Goal: Information Seeking & Learning: Learn about a topic

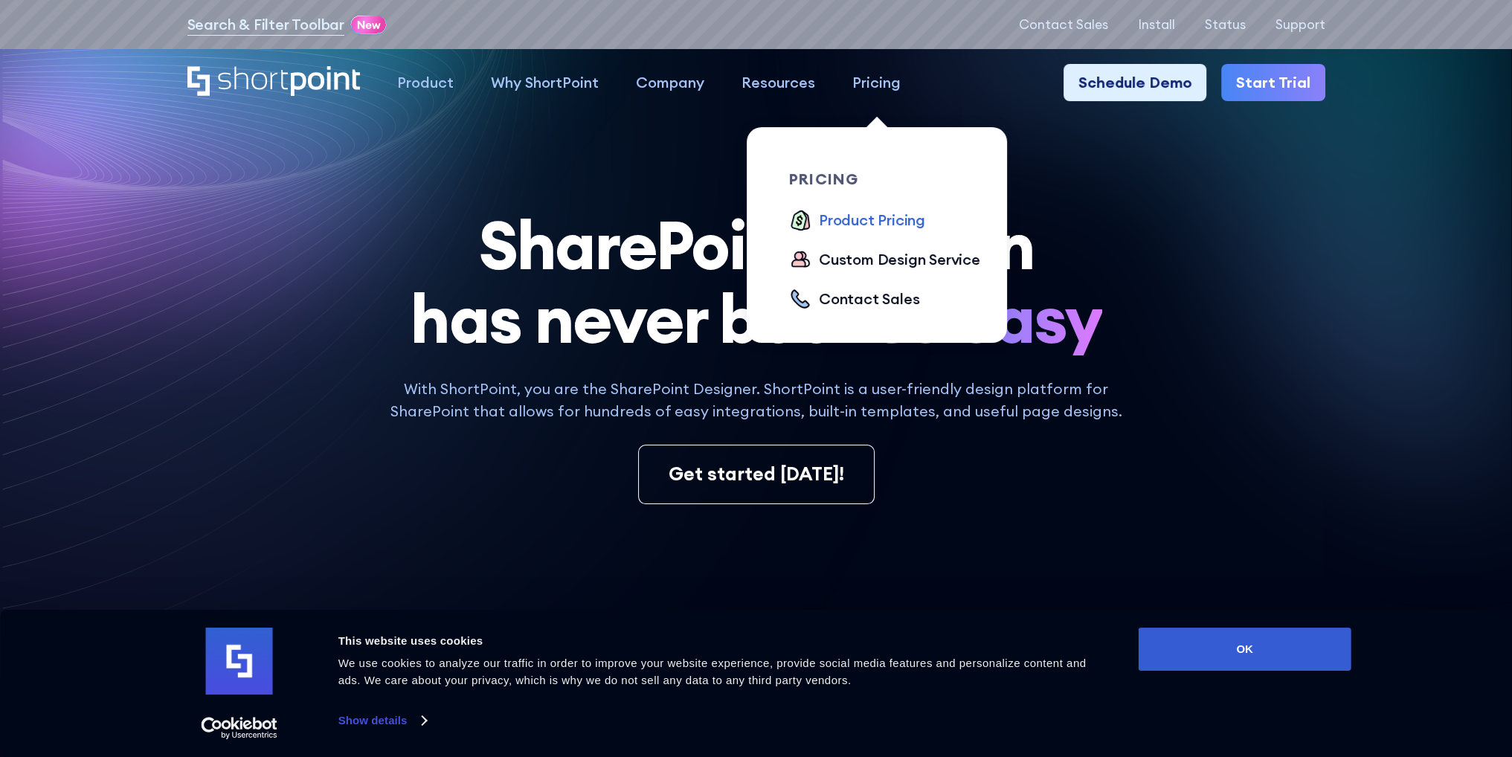
click at [863, 217] on div "Product Pricing" at bounding box center [872, 220] width 106 height 22
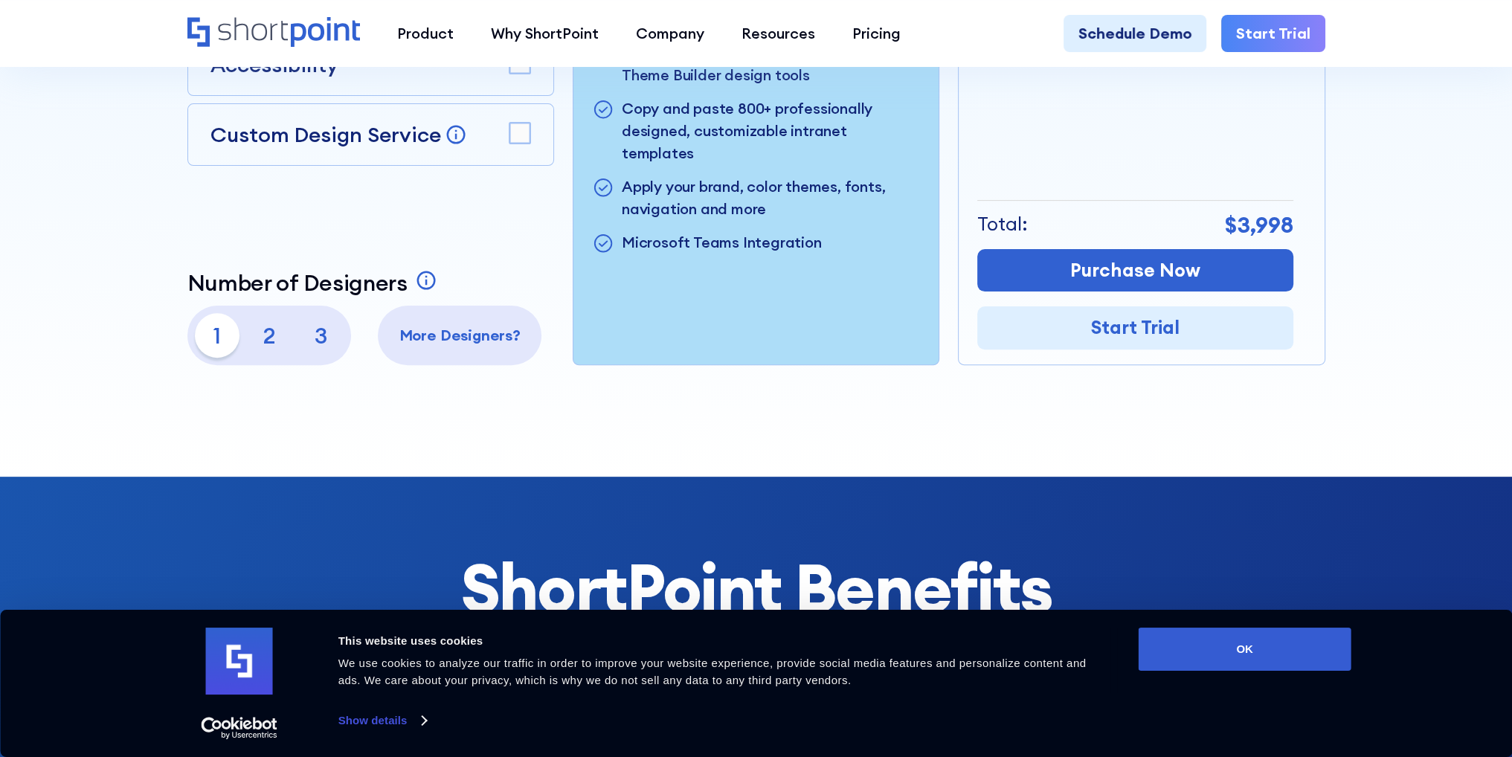
scroll to position [669, 0]
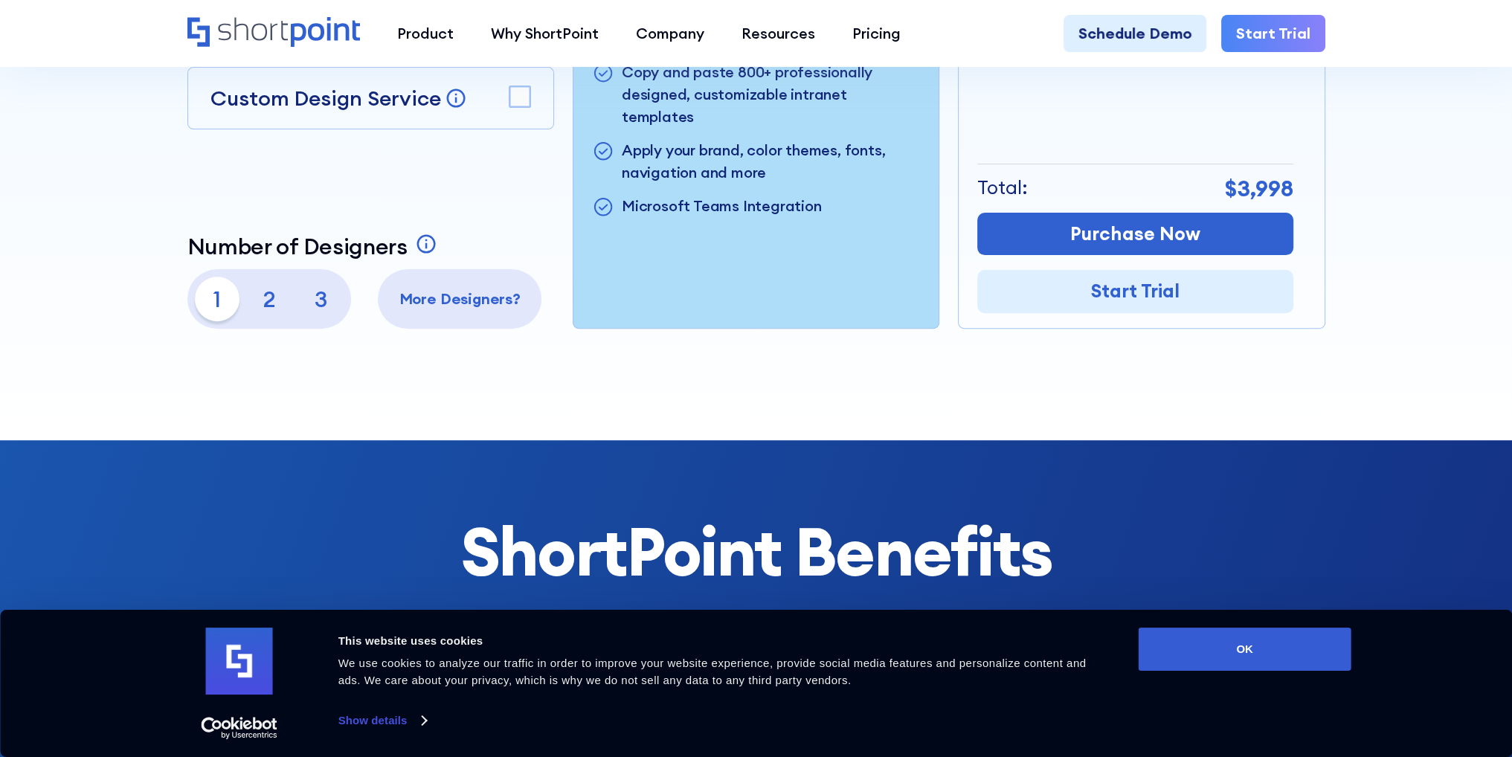
click at [262, 297] on p "2" at bounding box center [269, 299] width 45 height 45
click at [326, 300] on p "3" at bounding box center [321, 299] width 45 height 45
click at [220, 297] on p "1" at bounding box center [217, 299] width 45 height 45
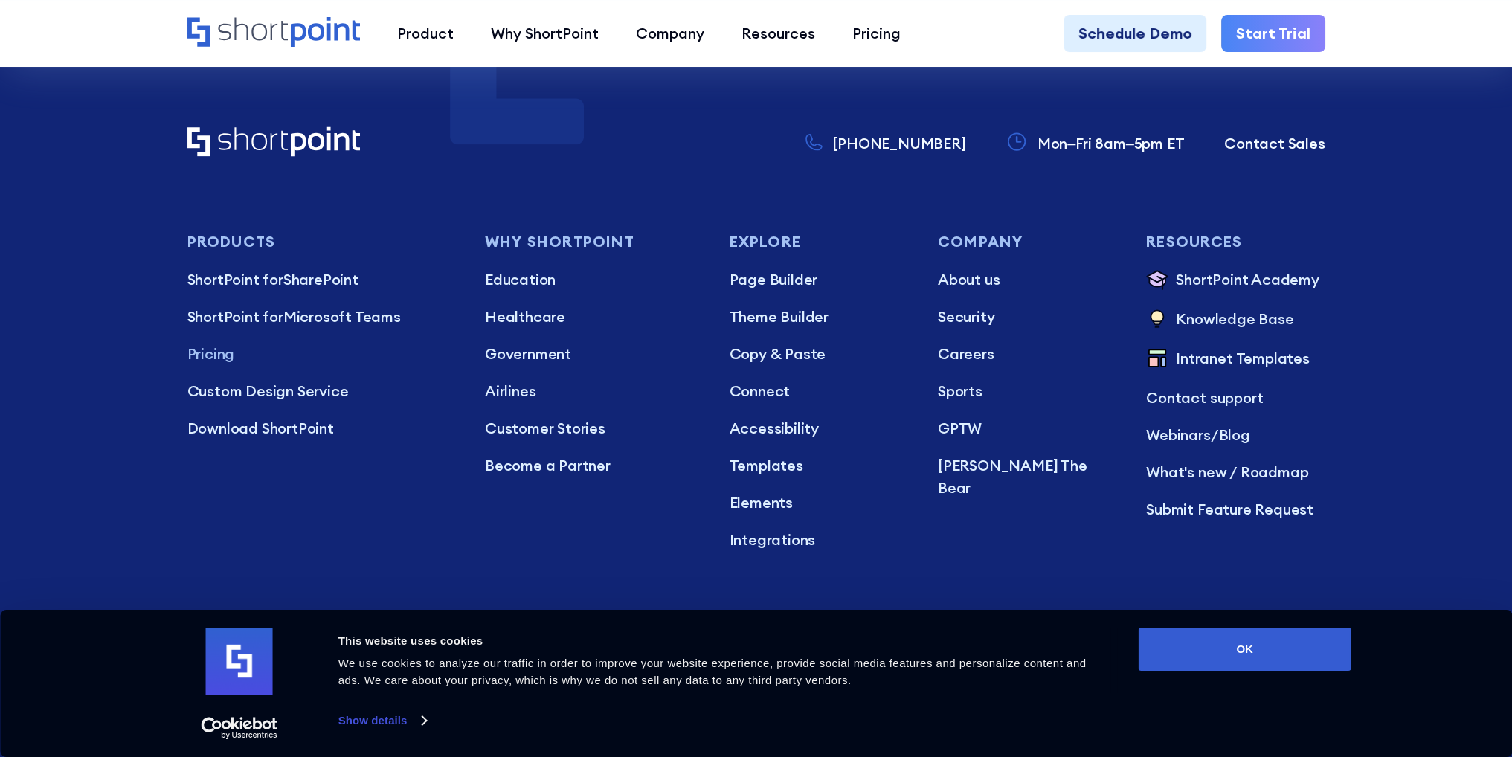
scroll to position [4610, 0]
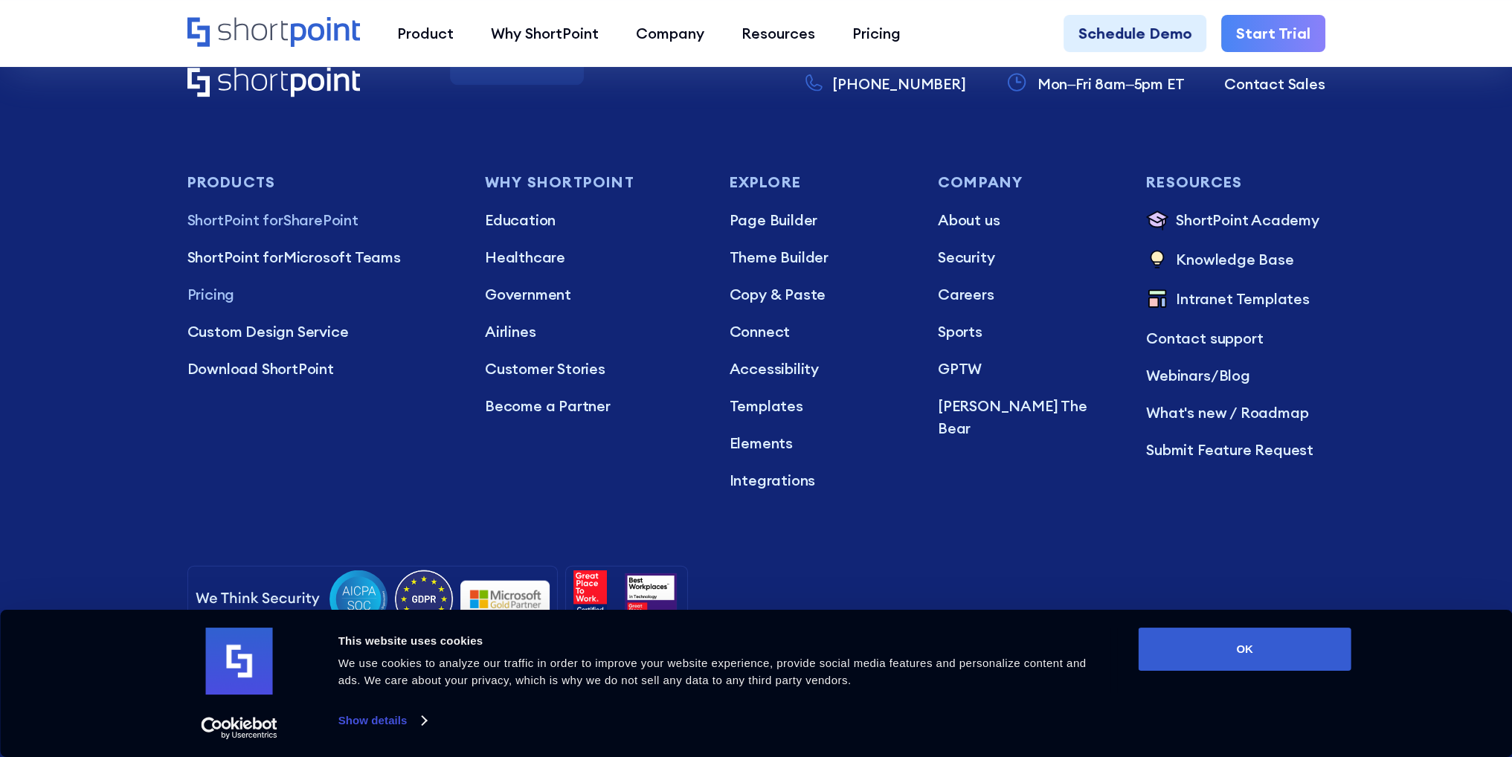
click at [315, 209] on p "ShortPoint for SharePoint" at bounding box center [321, 220] width 268 height 22
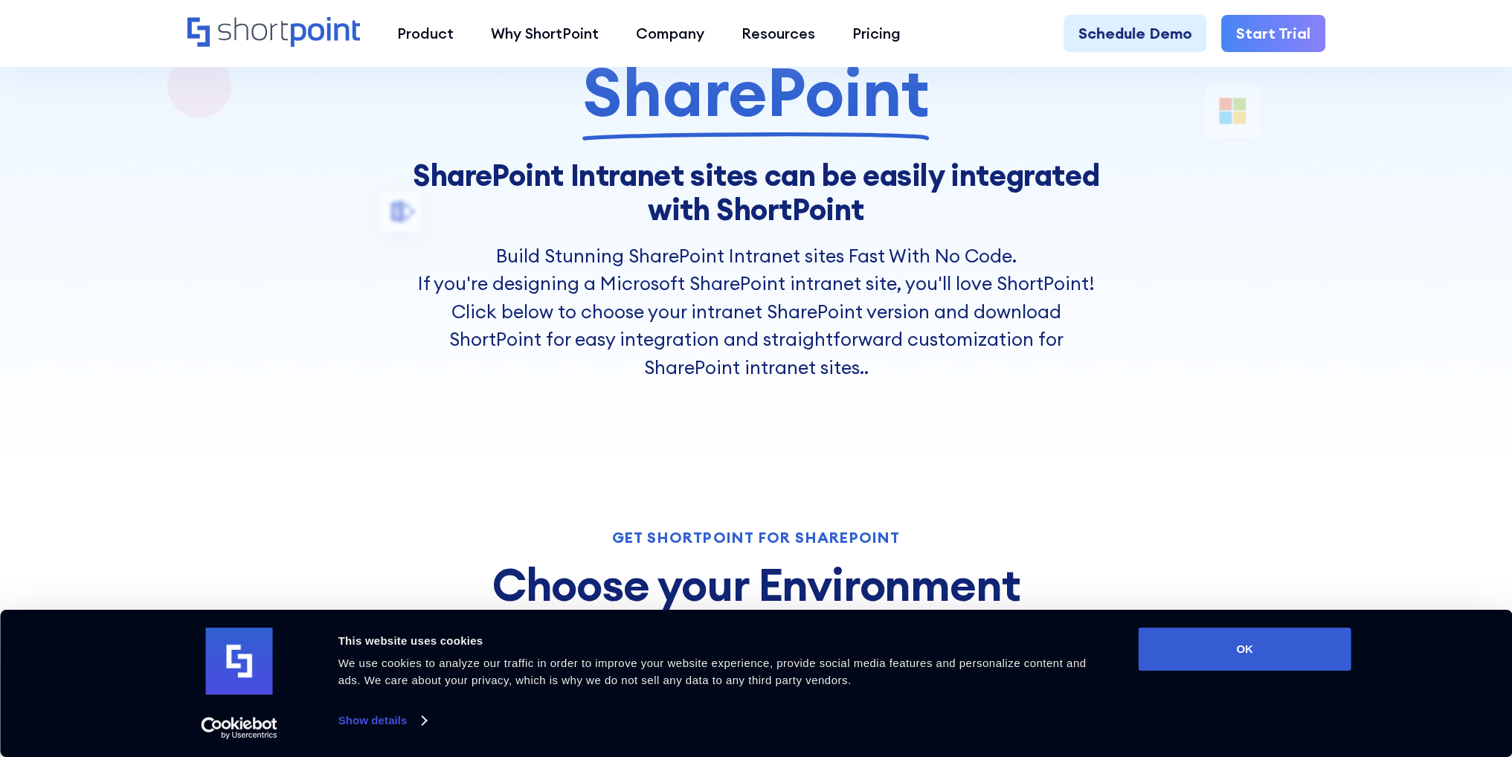
scroll to position [521, 0]
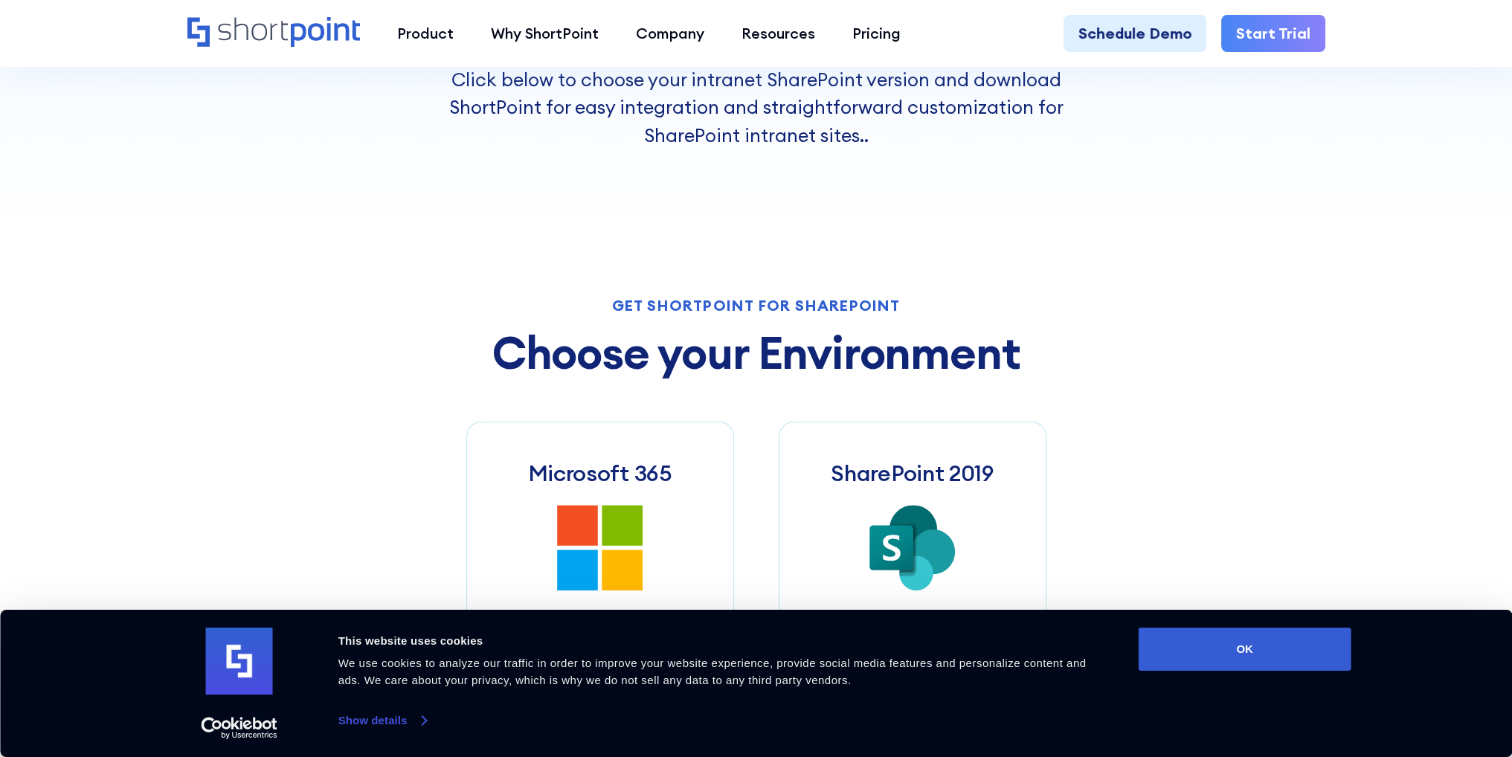
click at [373, 724] on link "Show details" at bounding box center [382, 720] width 88 height 22
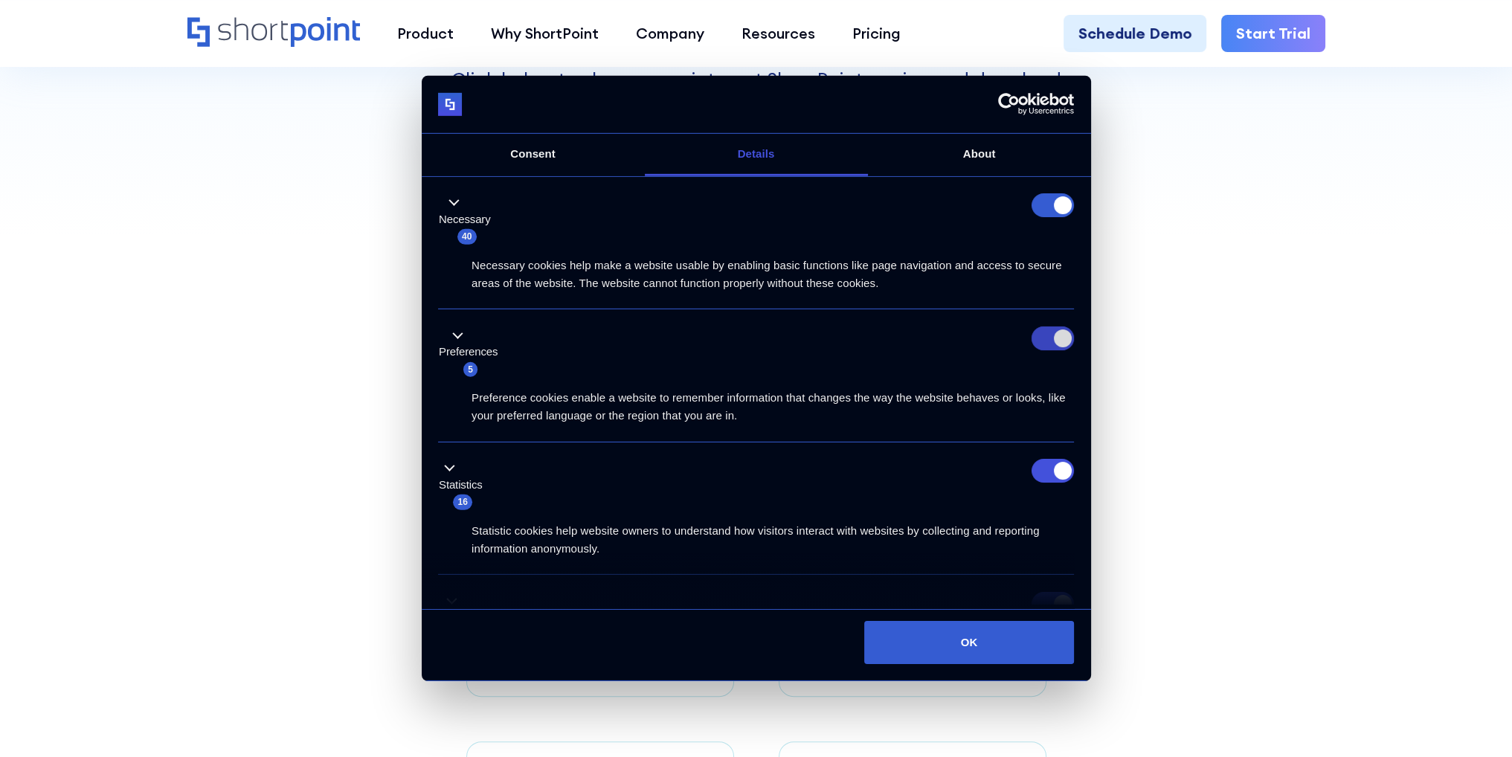
click at [1044, 335] on input "Preferences" at bounding box center [1052, 338] width 42 height 24
checkbox input "false"
click at [1050, 202] on form at bounding box center [1052, 205] width 42 height 24
click at [1041, 468] on input "Statistics" at bounding box center [1052, 471] width 42 height 24
checkbox input "false"
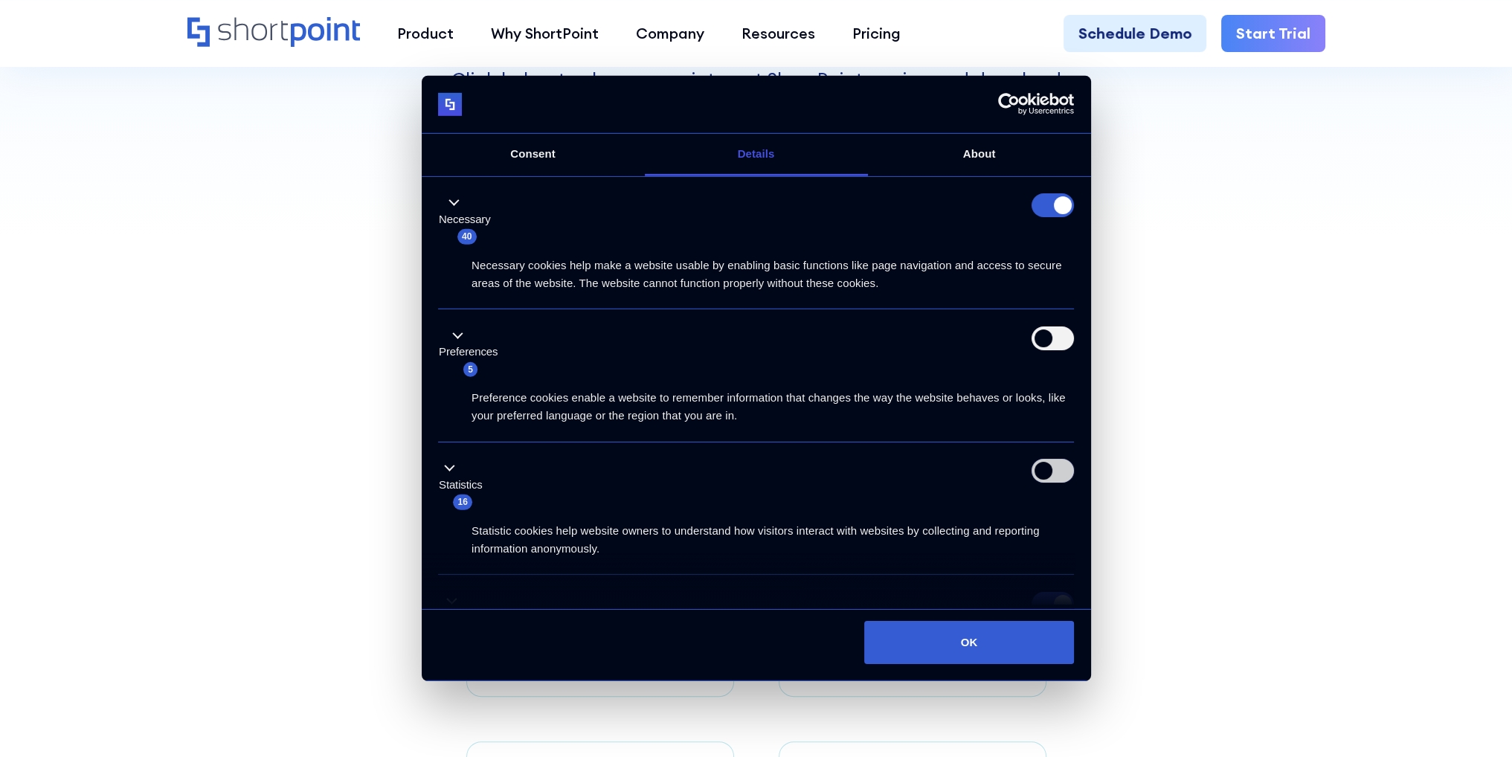
scroll to position [247, 0]
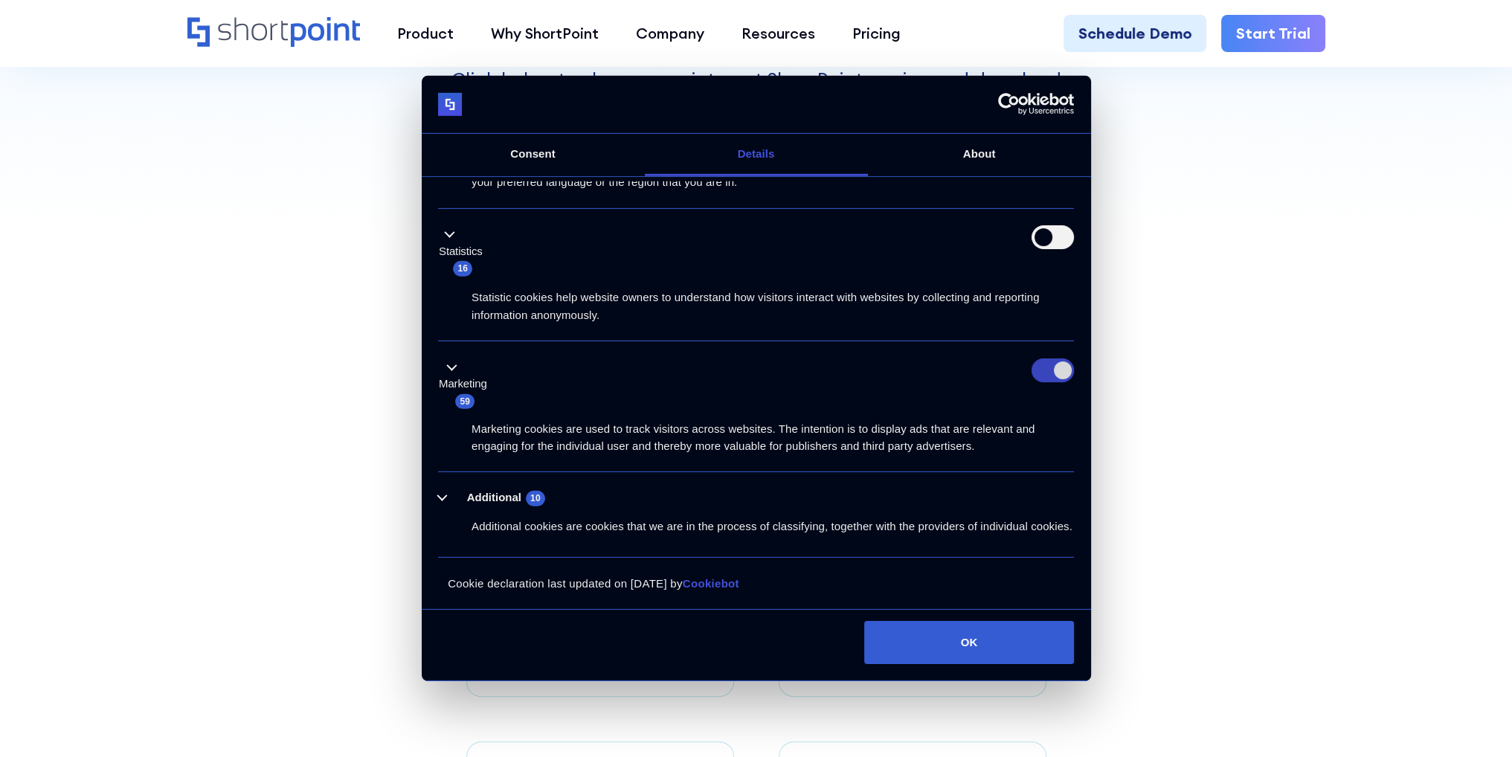
click at [1047, 358] on input "Marketing" at bounding box center [1052, 370] width 42 height 24
checkbox input "false"
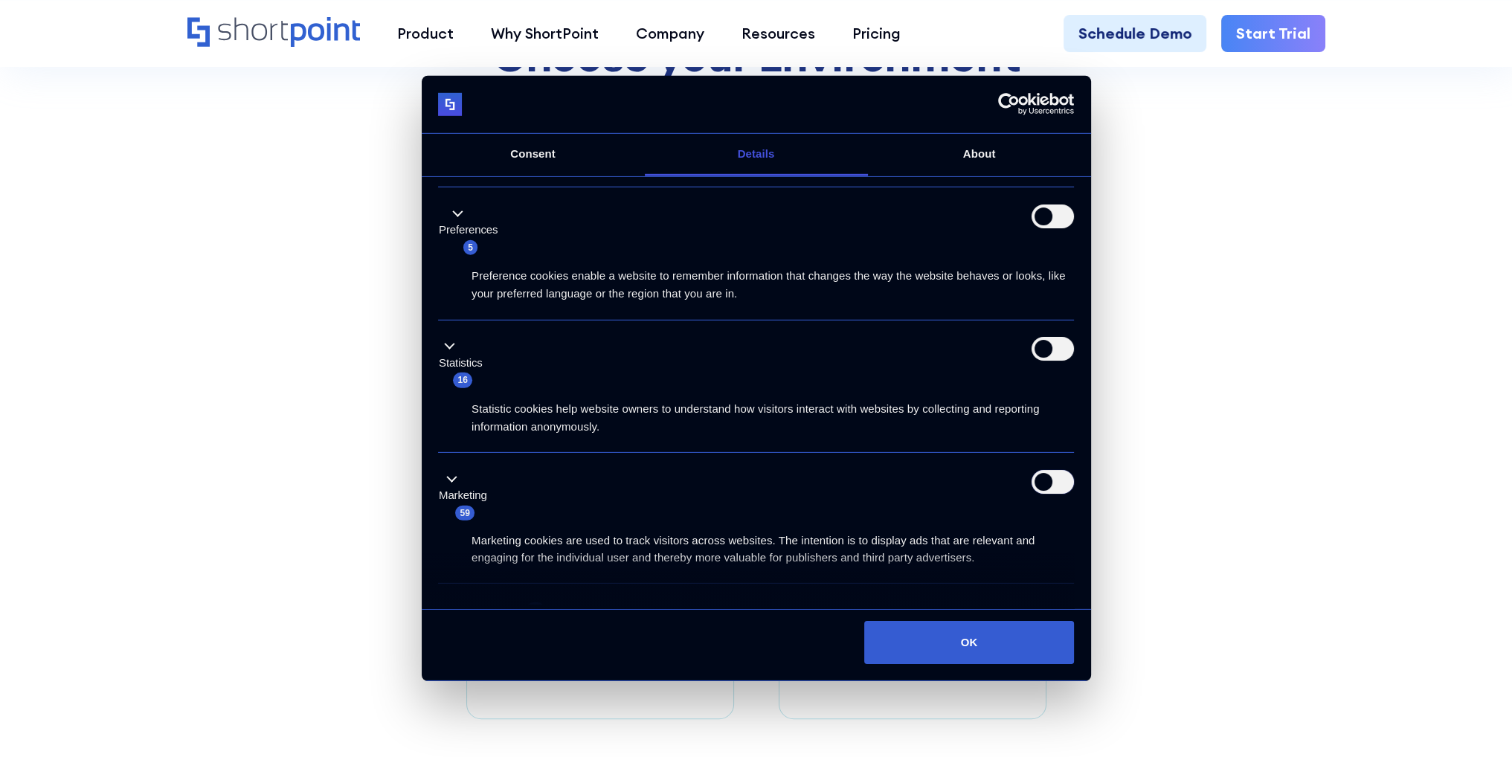
scroll to position [0, 0]
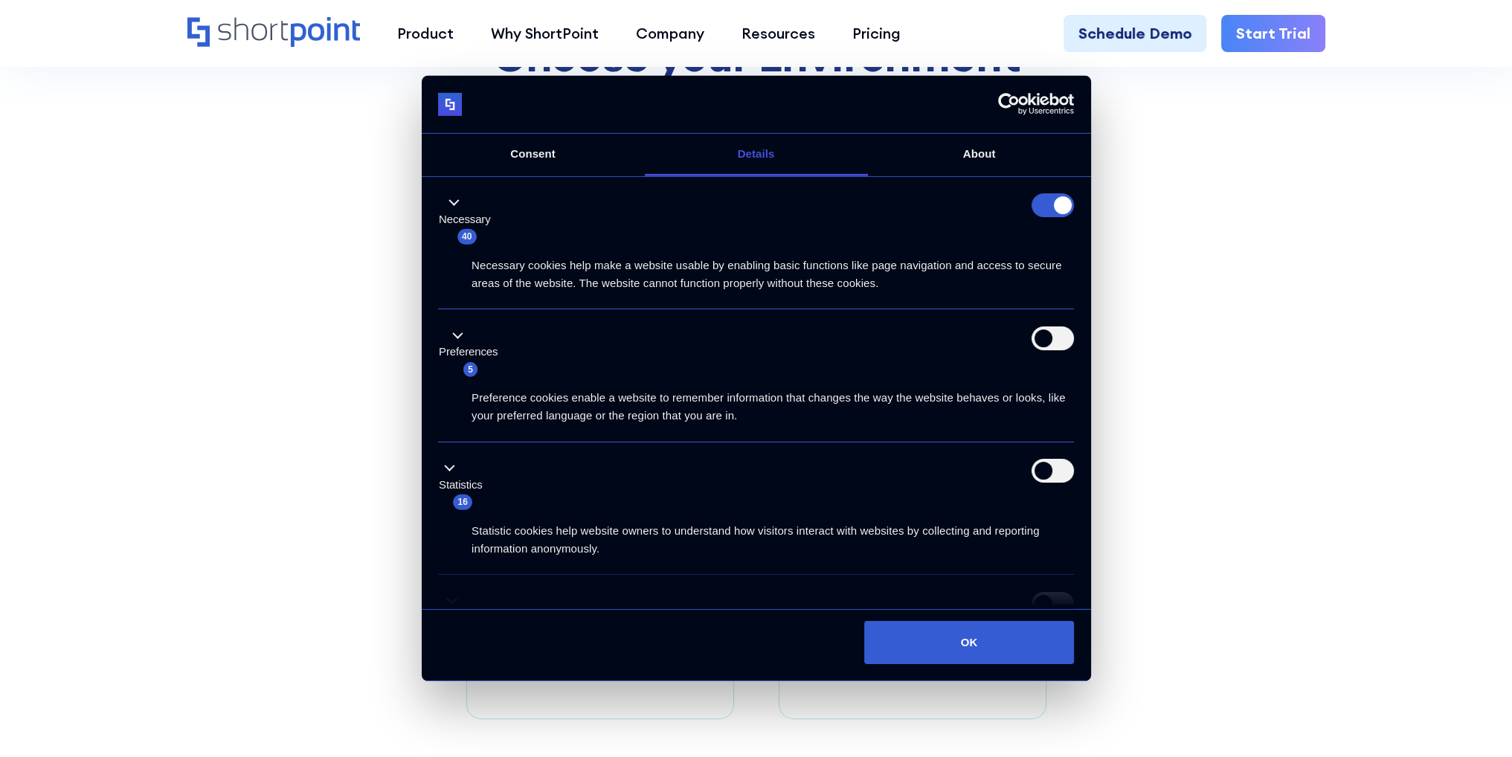
click at [1042, 204] on form at bounding box center [1052, 205] width 42 height 24
click at [539, 154] on link "Consent" at bounding box center [533, 155] width 223 height 42
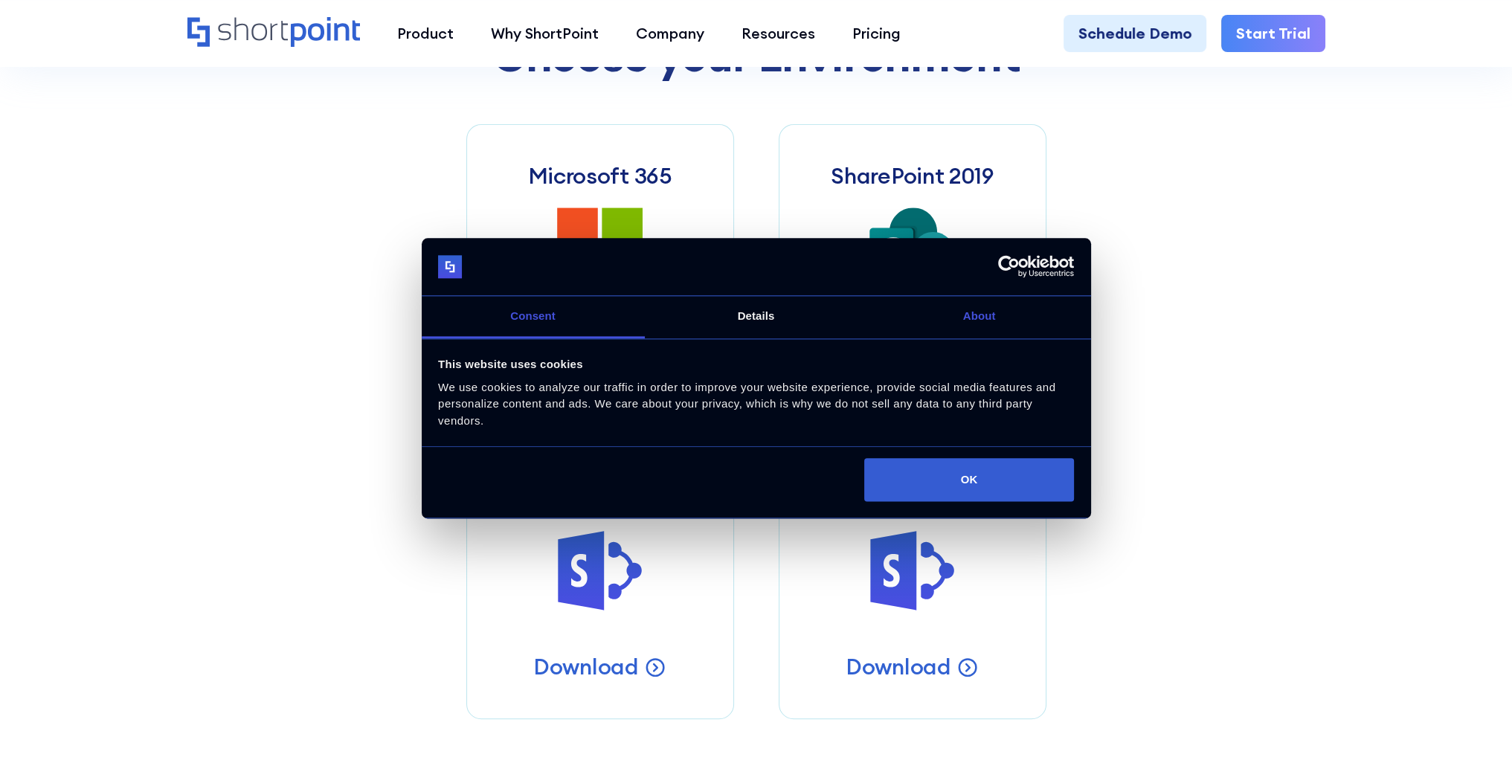
click at [987, 302] on link "About" at bounding box center [979, 317] width 223 height 42
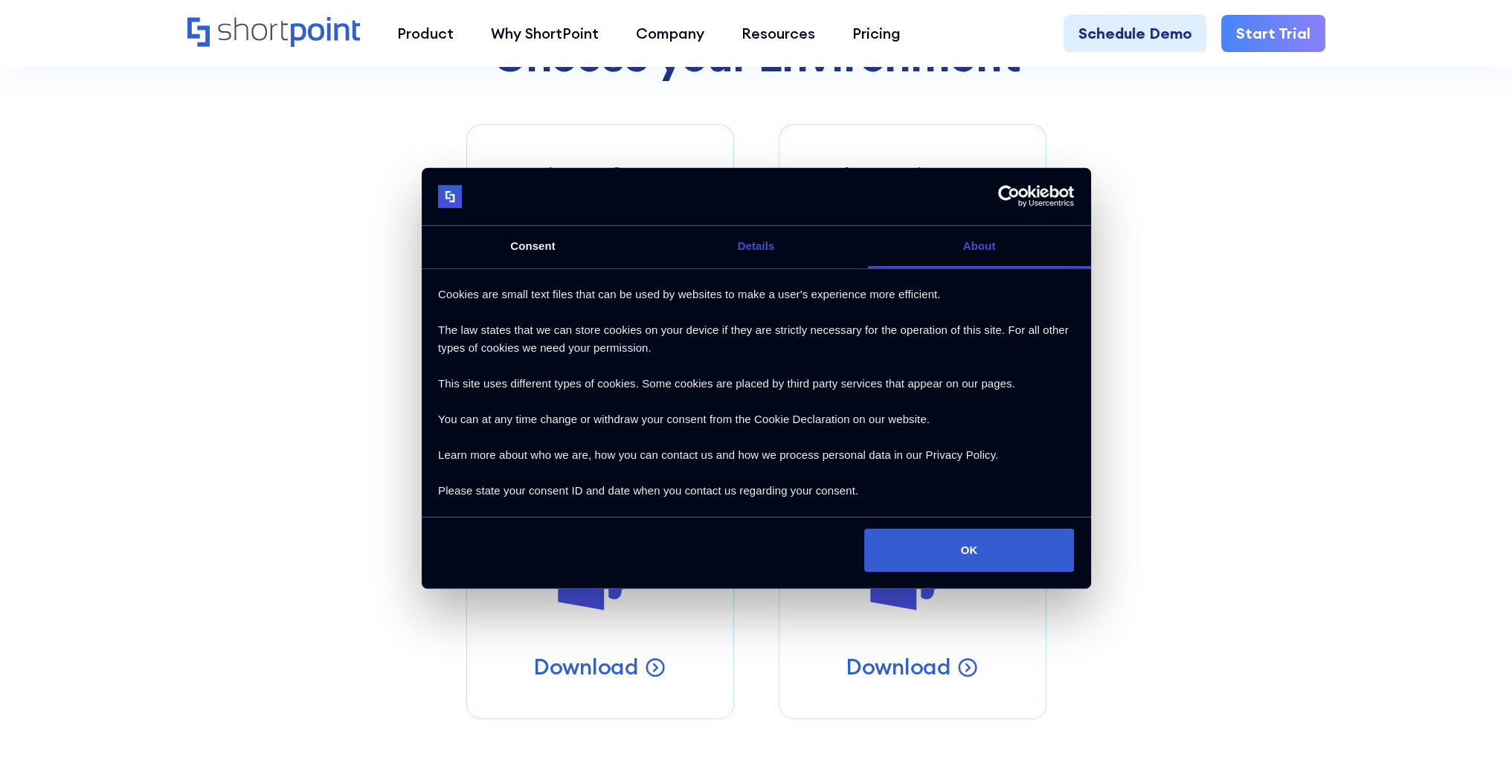
click at [765, 254] on link "Details" at bounding box center [756, 247] width 223 height 42
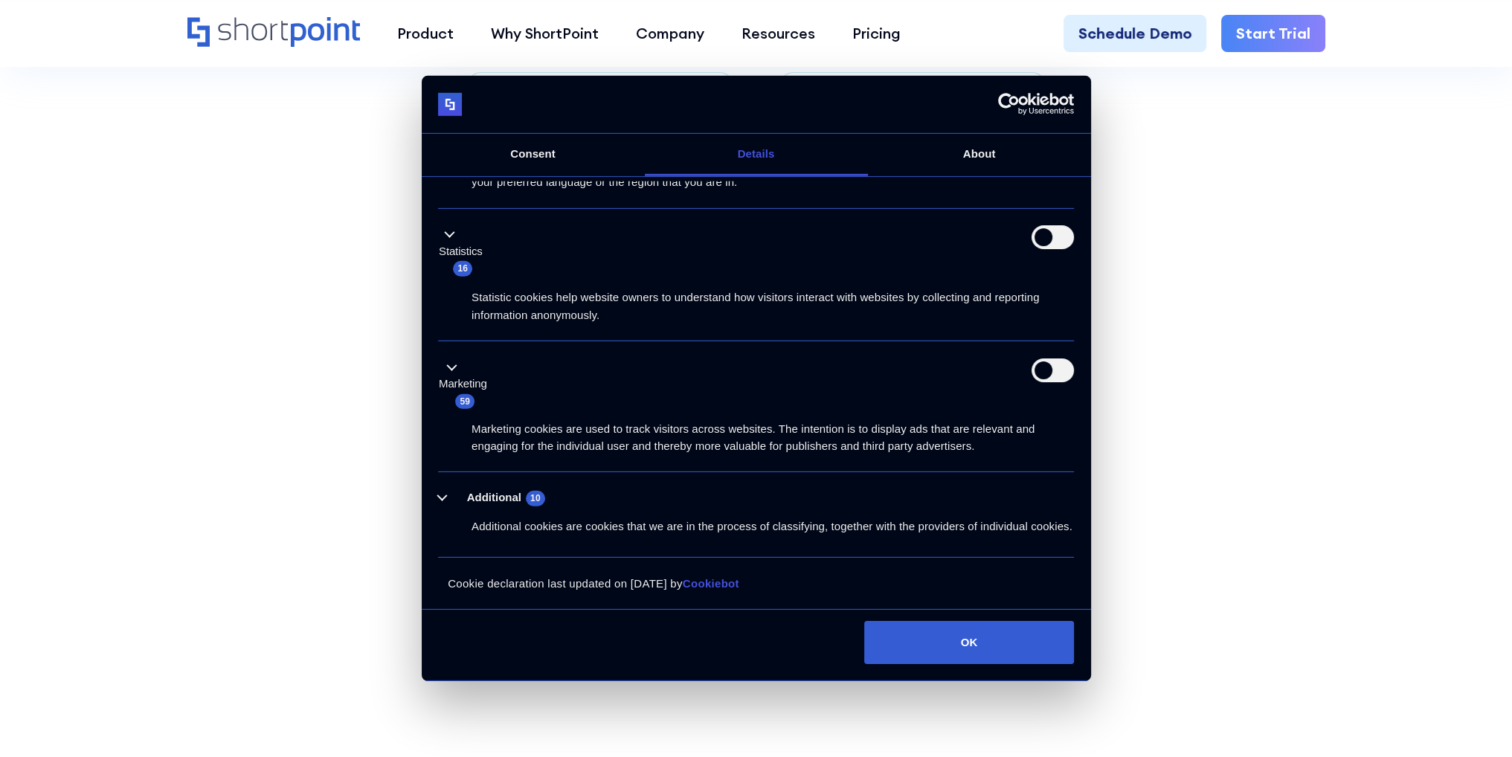
scroll to position [892, 0]
click at [955, 634] on button "OK" at bounding box center [969, 642] width 210 height 43
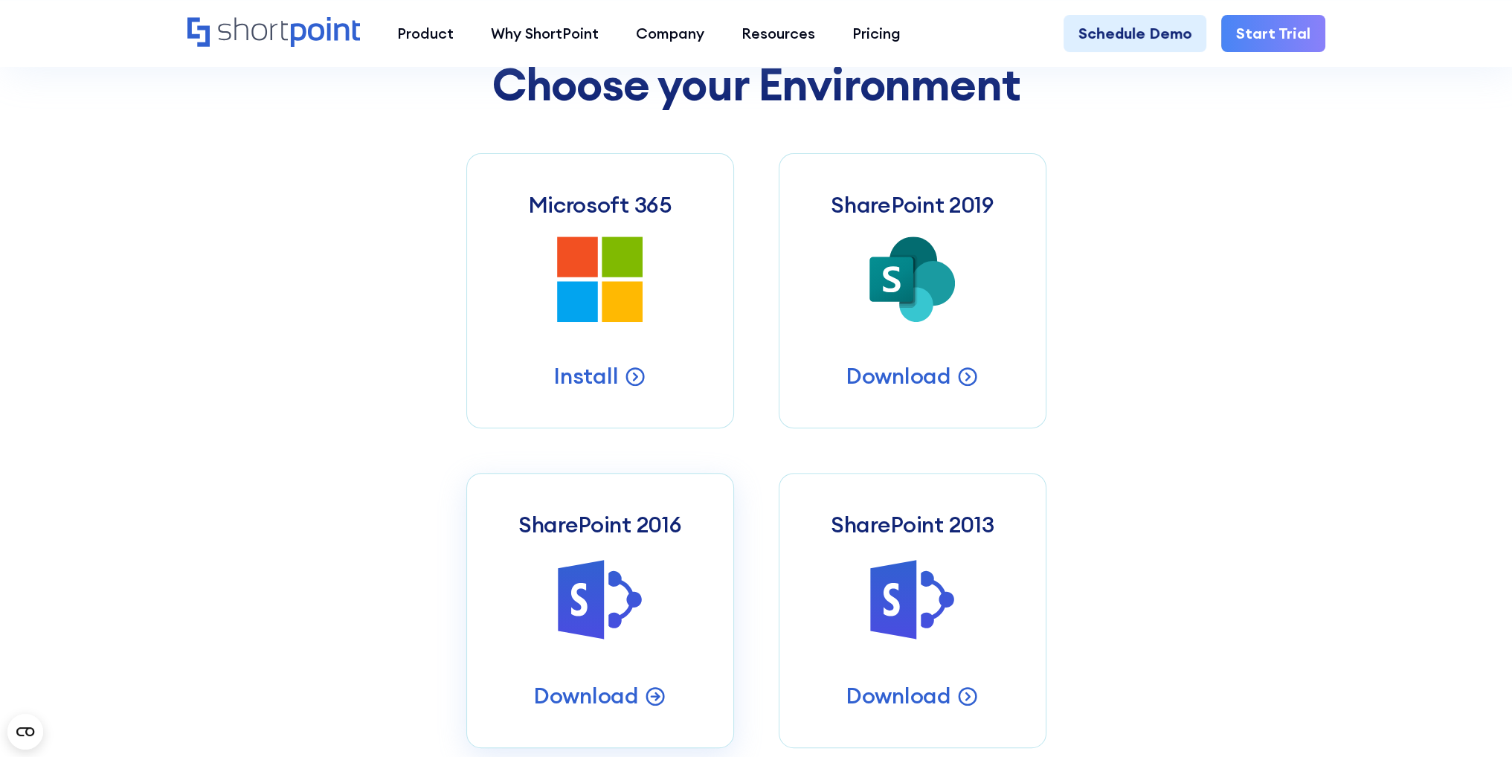
scroll to position [669, 0]
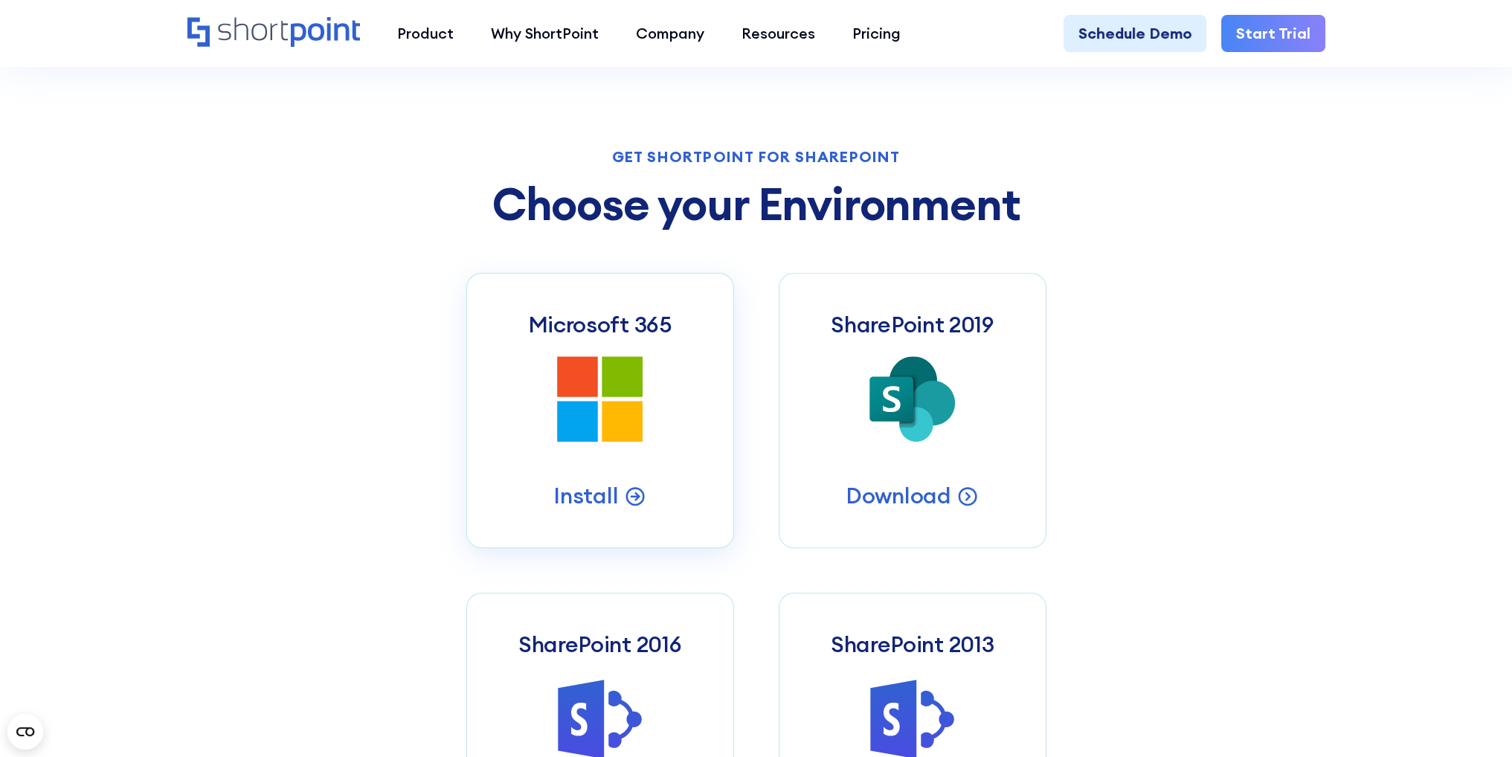
click at [613, 426] on icon at bounding box center [622, 422] width 41 height 41
